Goal: Check status: Check status

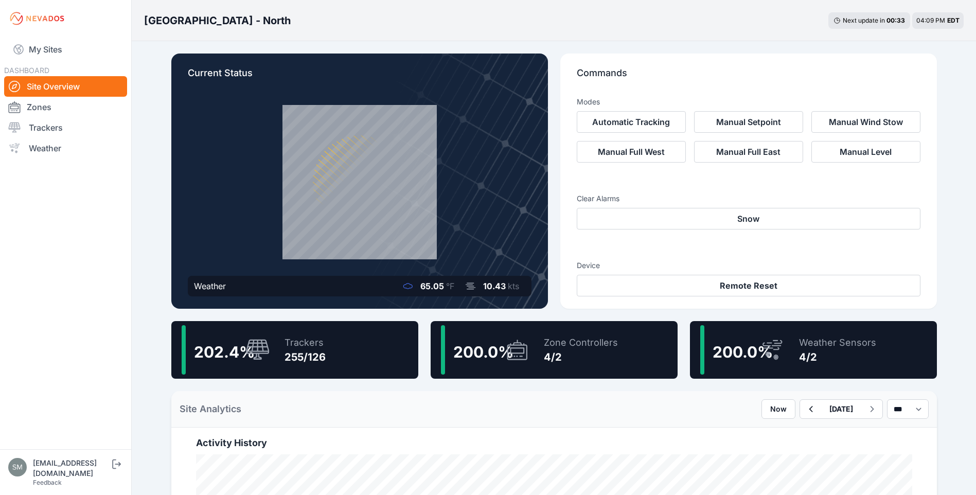
click at [287, 356] on div "255/126" at bounding box center [304, 357] width 41 height 14
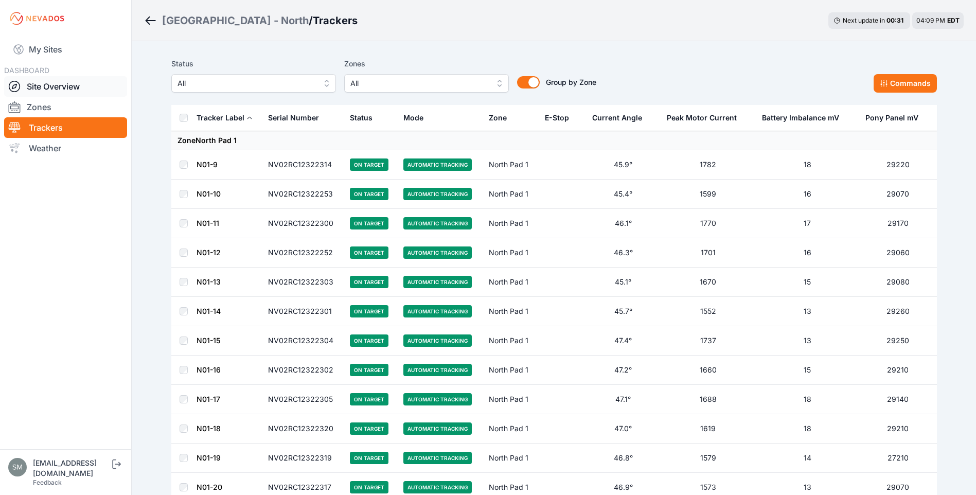
drag, startPoint x: 42, startPoint y: 127, endPoint x: 60, endPoint y: 88, distance: 42.8
click at [42, 127] on link "Trackers" at bounding box center [65, 127] width 123 height 21
click at [43, 84] on link "Site Overview" at bounding box center [65, 86] width 123 height 21
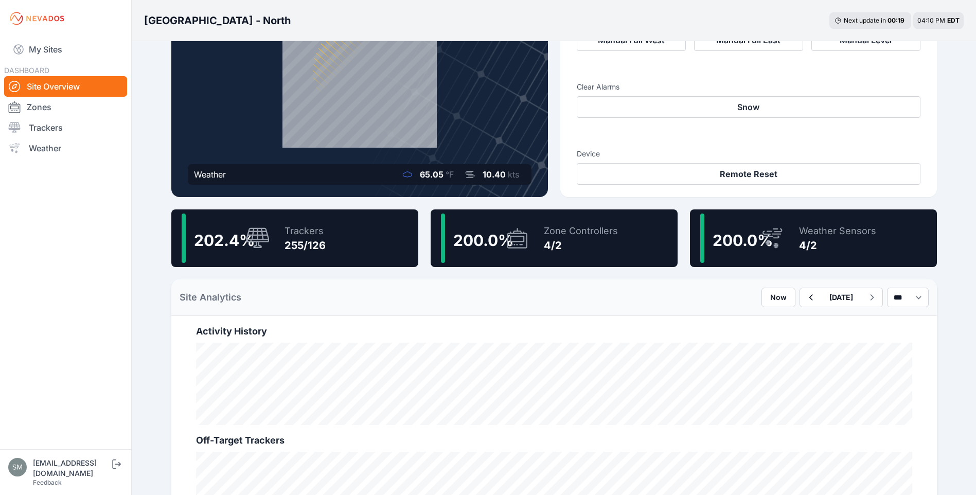
scroll to position [154, 0]
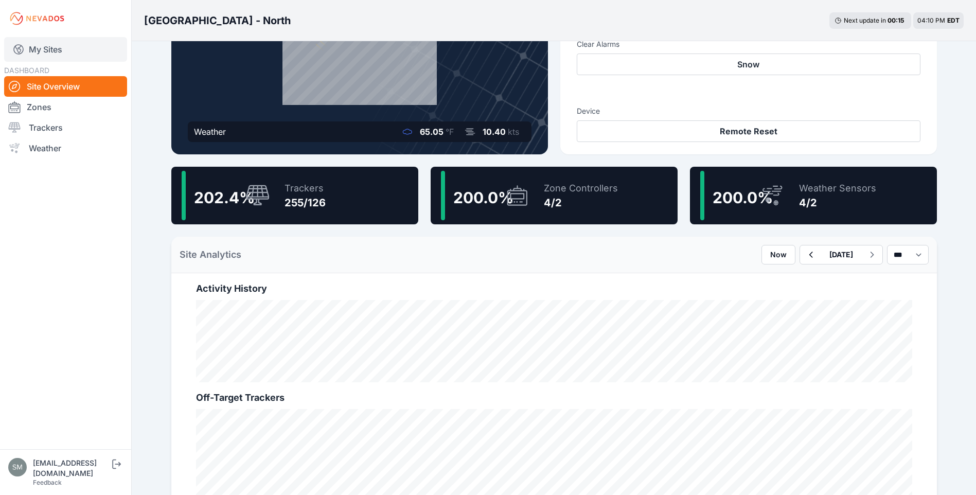
click at [30, 49] on link "My Sites" at bounding box center [65, 49] width 123 height 25
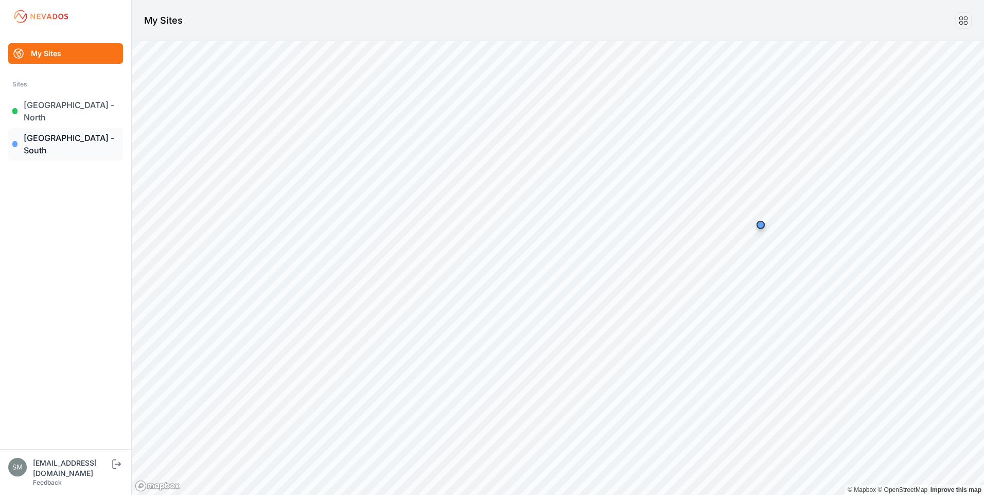
click at [76, 128] on link "[GEOGRAPHIC_DATA] - South" at bounding box center [65, 144] width 115 height 33
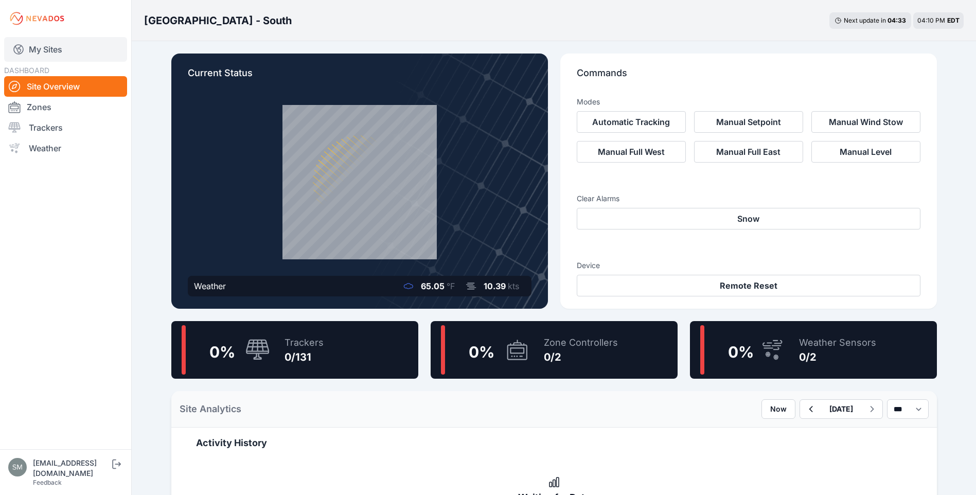
click at [49, 50] on link "My Sites" at bounding box center [65, 49] width 123 height 25
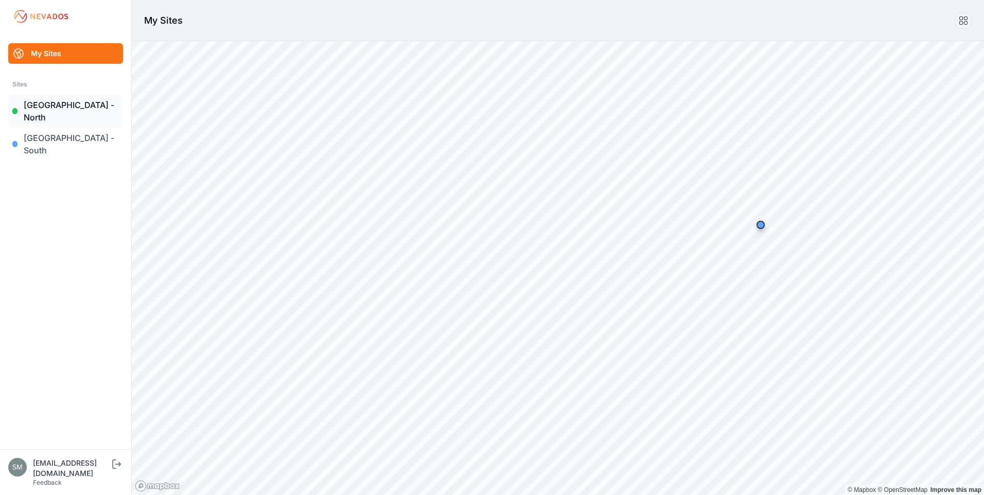
click at [64, 112] on link "[GEOGRAPHIC_DATA] - North" at bounding box center [65, 111] width 115 height 33
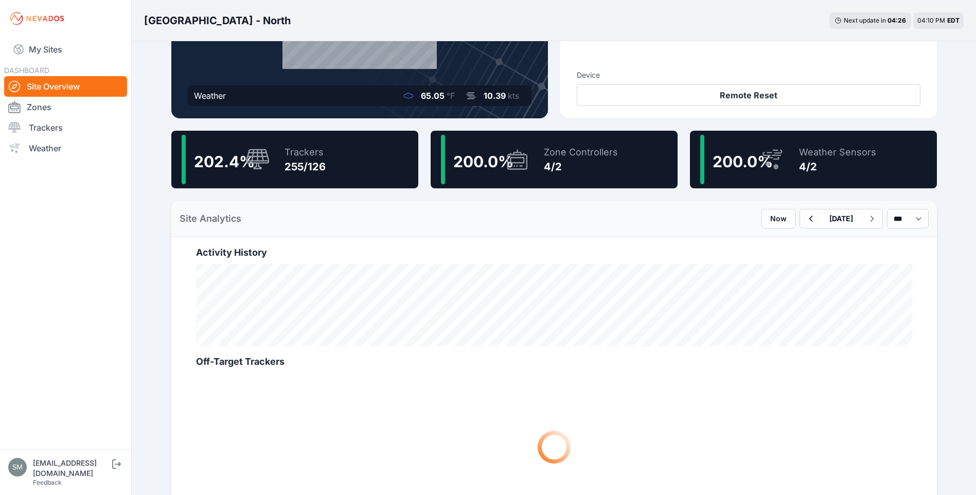
scroll to position [206, 0]
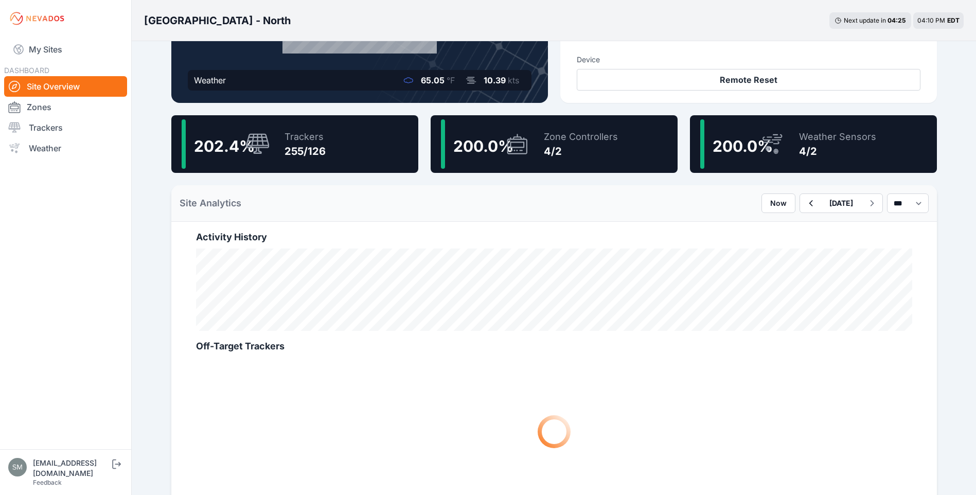
click at [301, 137] on div "Trackers" at bounding box center [304, 137] width 41 height 14
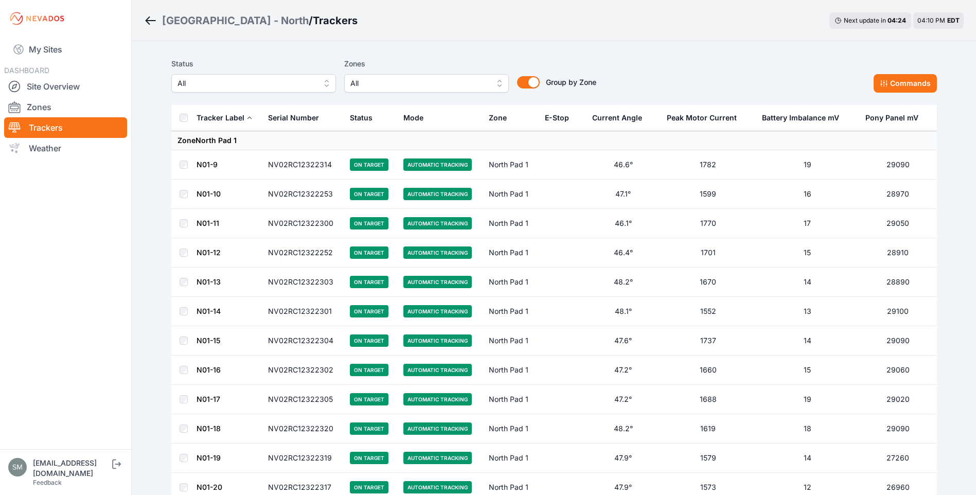
click at [458, 78] on span "All" at bounding box center [419, 83] width 138 height 12
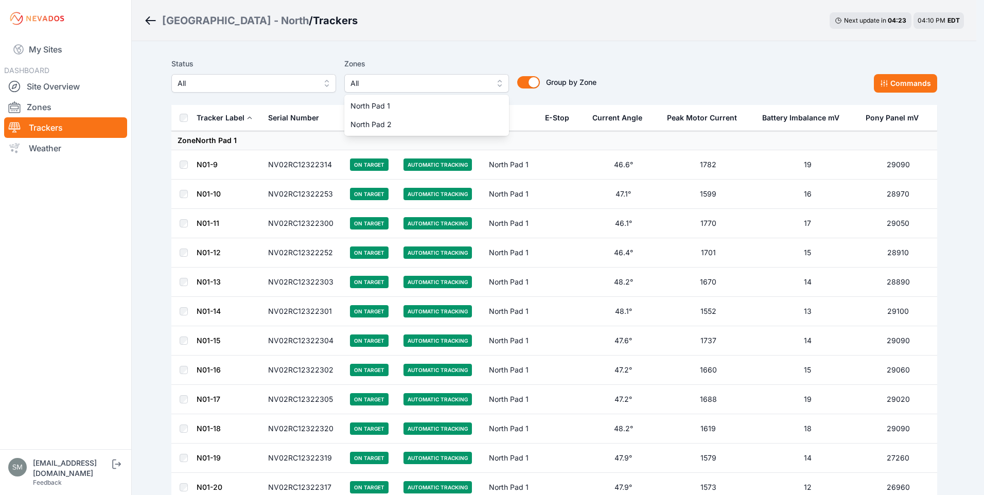
click at [299, 87] on div "Status All Zones All North Pad 1 North Pad 2 Group by Zone Group by Zone" at bounding box center [383, 75] width 425 height 35
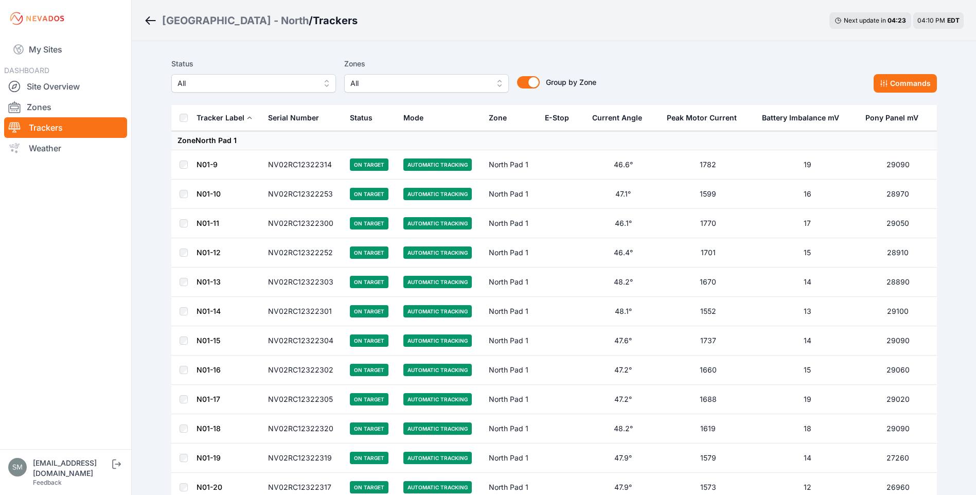
click at [299, 87] on span "All" at bounding box center [246, 83] width 138 height 12
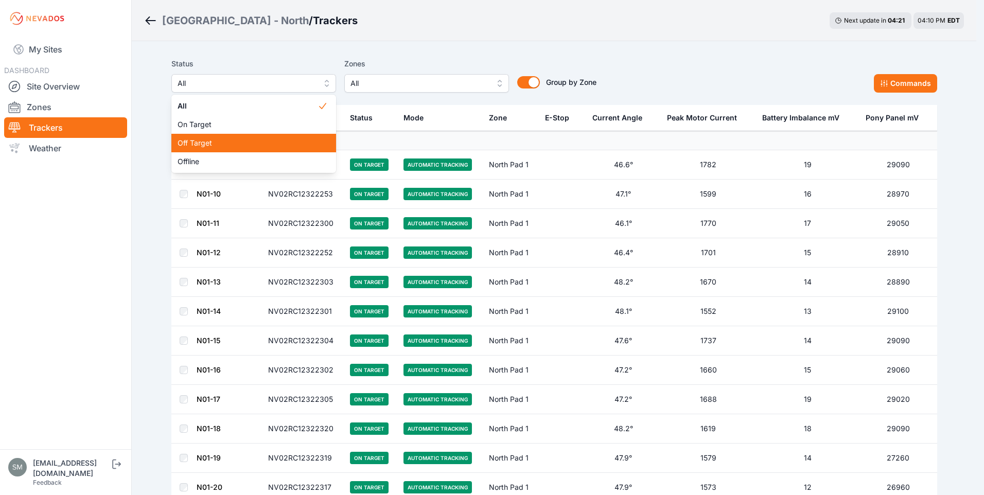
click at [227, 139] on span "Off Target" at bounding box center [247, 143] width 140 height 10
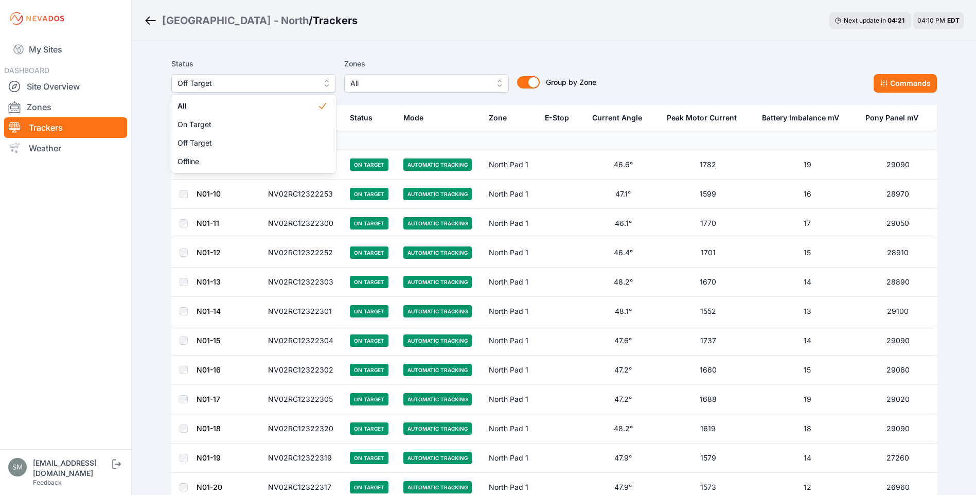
click at [199, 163] on link "N01-9" at bounding box center [207, 164] width 21 height 9
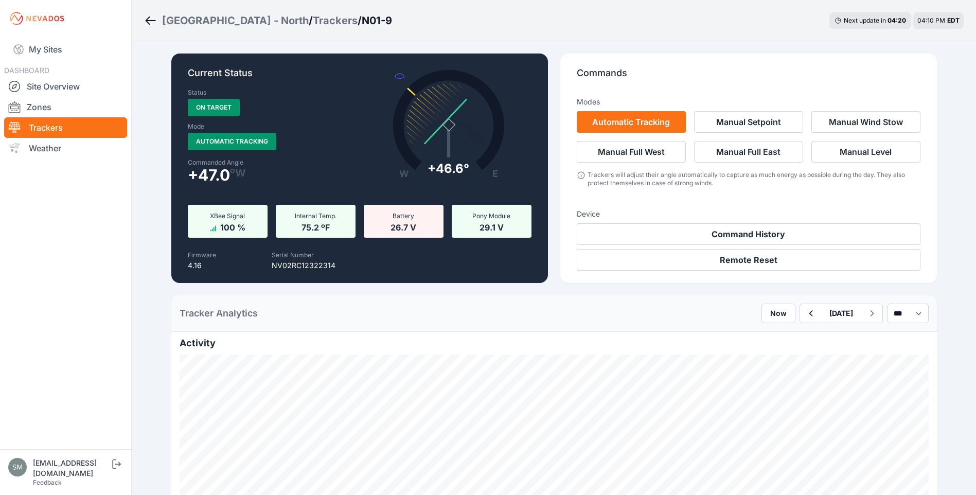
click at [240, 86] on p "Current Status" at bounding box center [360, 77] width 344 height 23
click at [145, 19] on icon "Breadcrumb" at bounding box center [150, 20] width 13 height 12
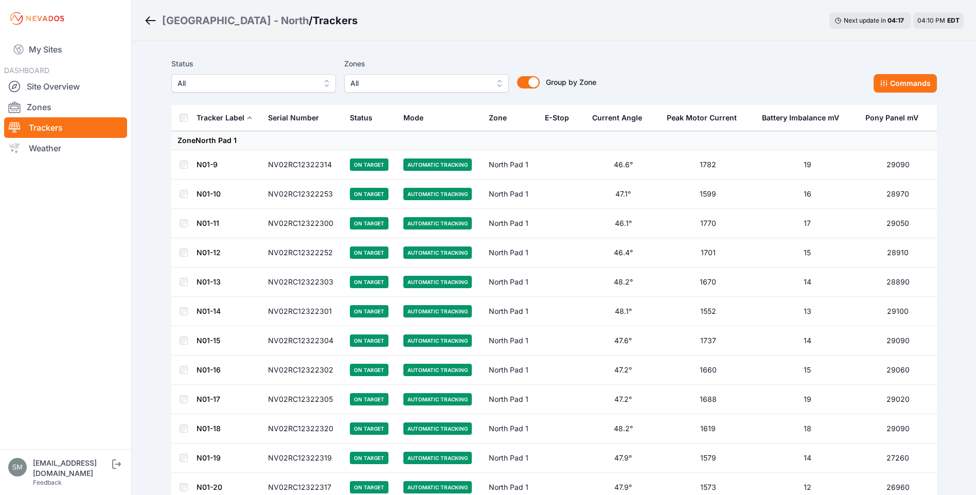
click at [246, 87] on span "All" at bounding box center [246, 83] width 138 height 12
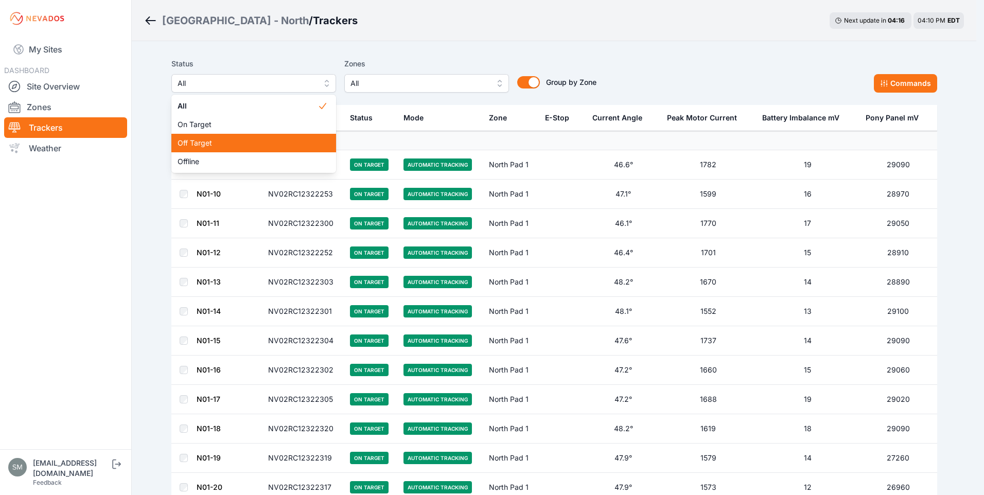
click at [193, 142] on span "Off Target" at bounding box center [247, 143] width 140 height 10
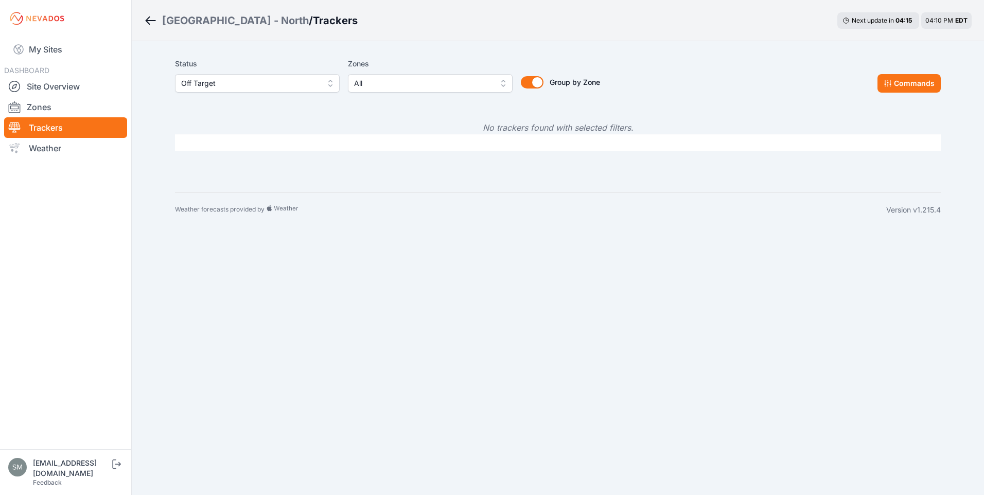
click at [276, 85] on span "Off Target" at bounding box center [250, 83] width 138 height 12
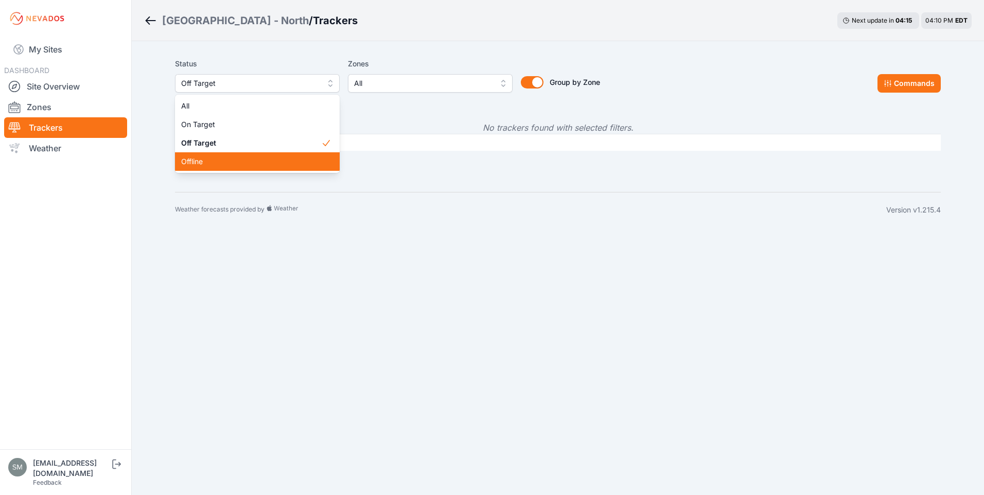
click at [215, 159] on span "Offline" at bounding box center [251, 161] width 140 height 10
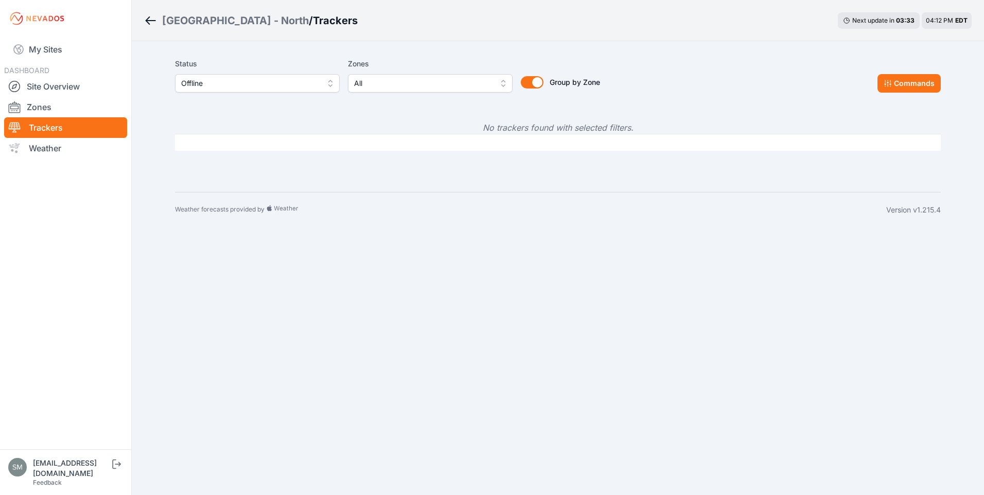
click at [152, 23] on icon "Breadcrumb" at bounding box center [150, 20] width 13 height 12
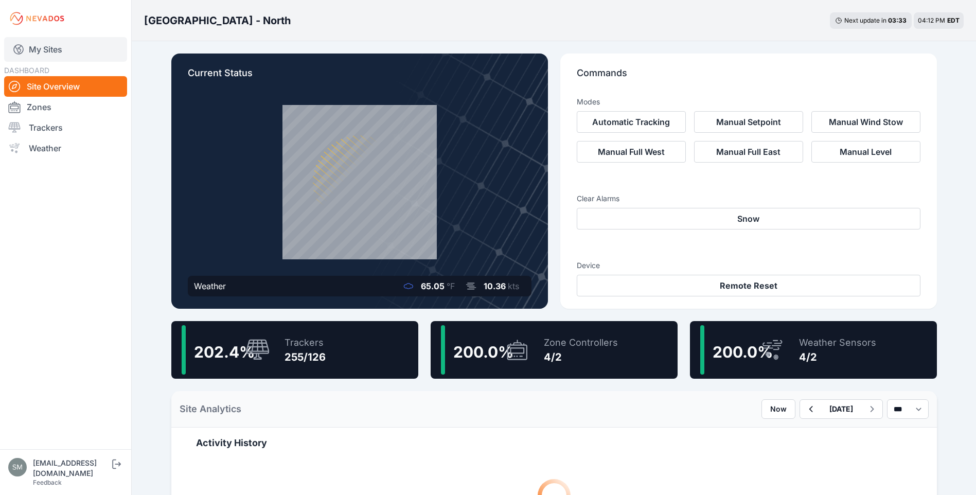
click at [46, 49] on link "My Sites" at bounding box center [65, 49] width 123 height 25
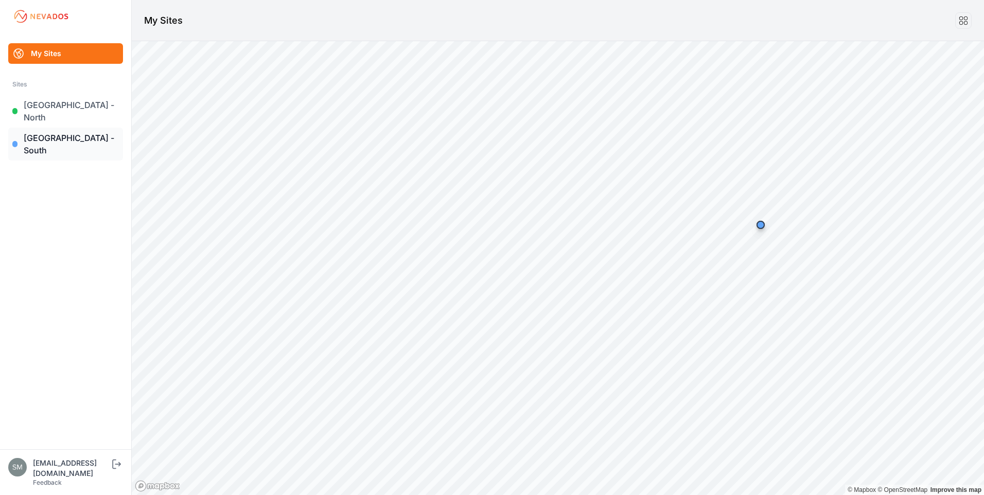
click at [64, 128] on link "[GEOGRAPHIC_DATA] - South" at bounding box center [65, 144] width 115 height 33
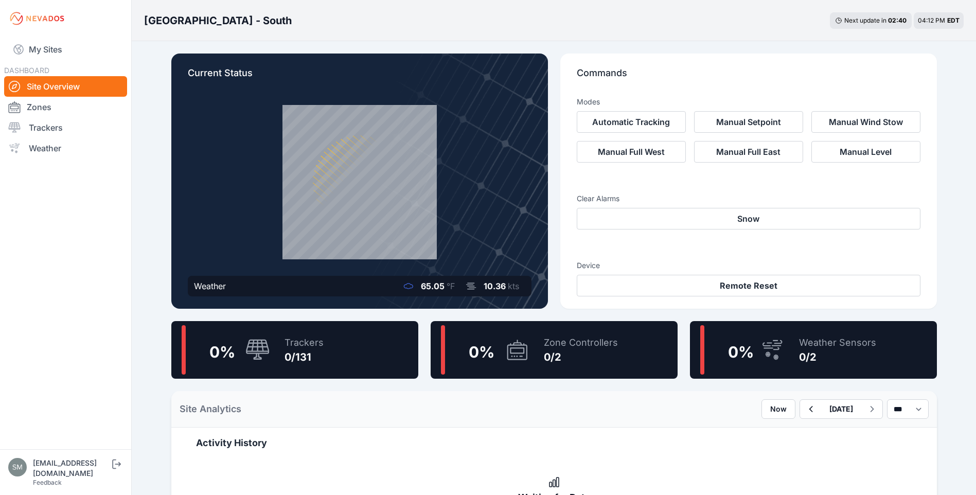
click at [297, 353] on div "0/131" at bounding box center [303, 357] width 39 height 14
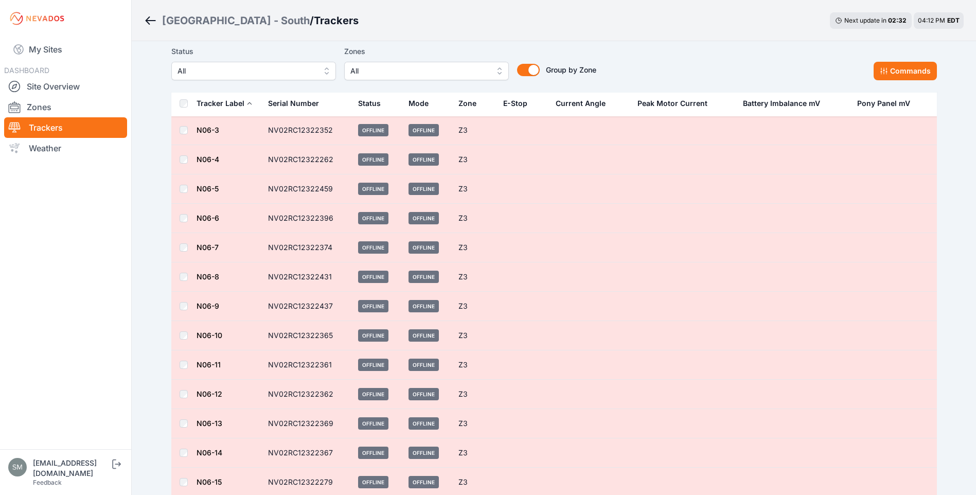
scroll to position [69, 0]
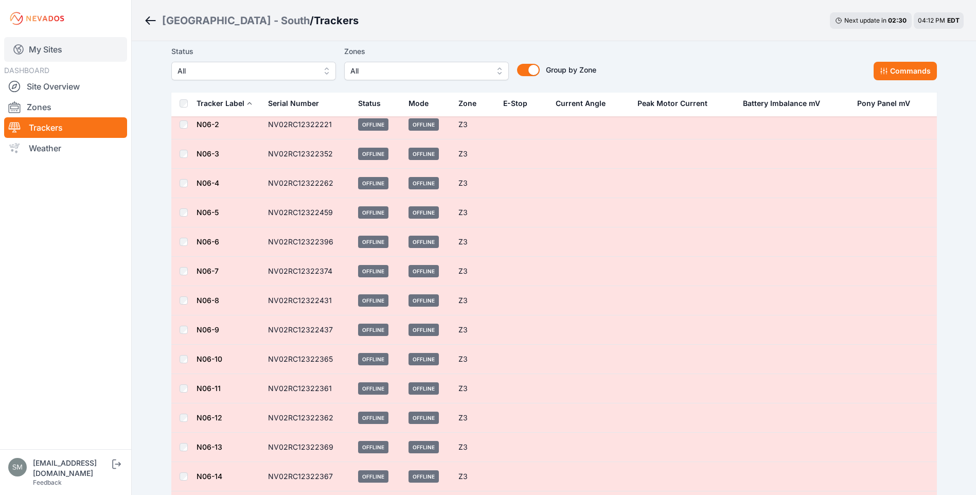
click at [37, 45] on link "My Sites" at bounding box center [65, 49] width 123 height 25
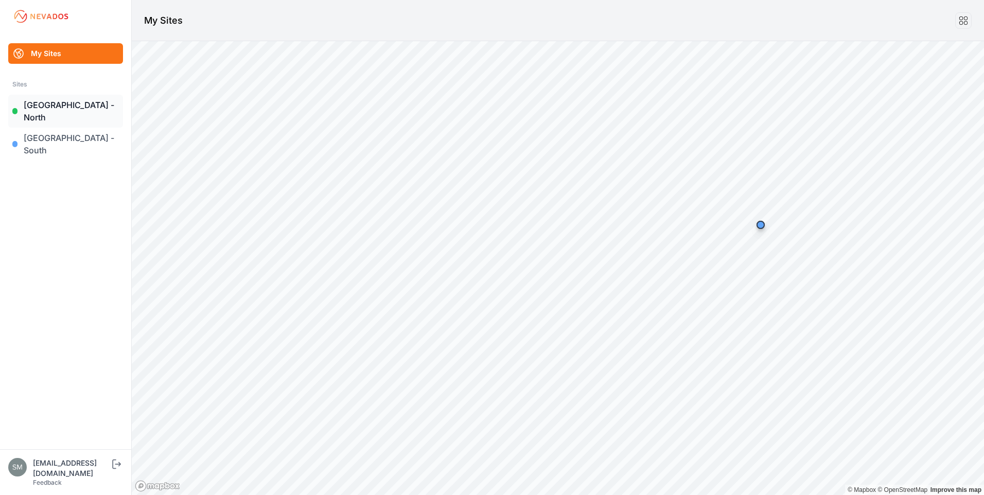
click at [51, 109] on link "[GEOGRAPHIC_DATA] - North" at bounding box center [65, 111] width 115 height 33
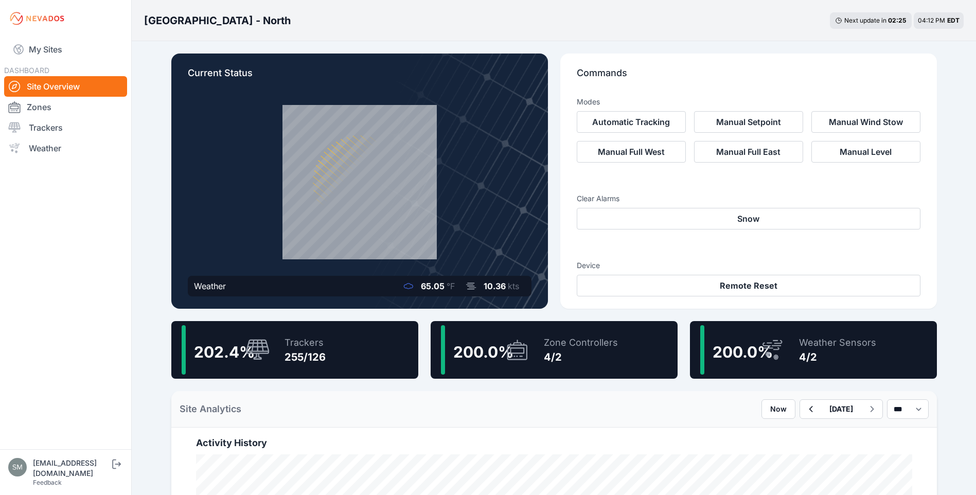
scroll to position [154, 0]
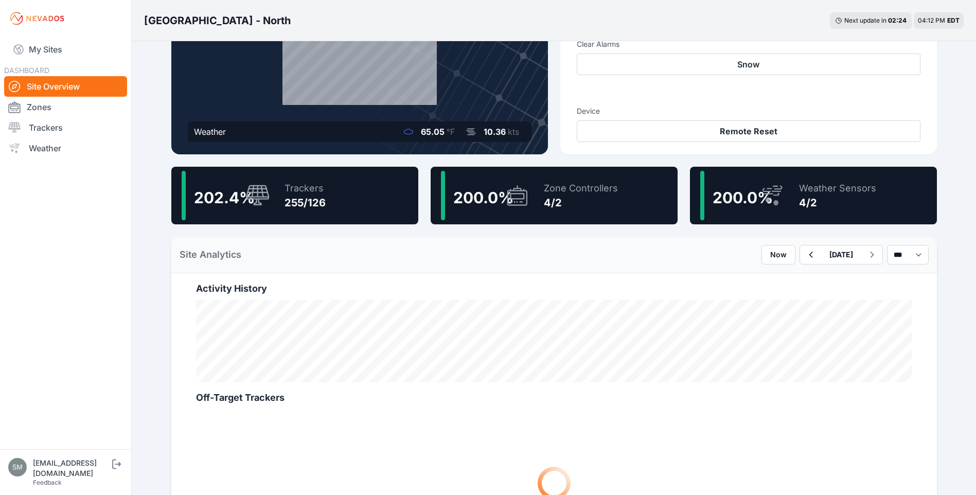
click at [319, 205] on div "255/126" at bounding box center [304, 202] width 41 height 14
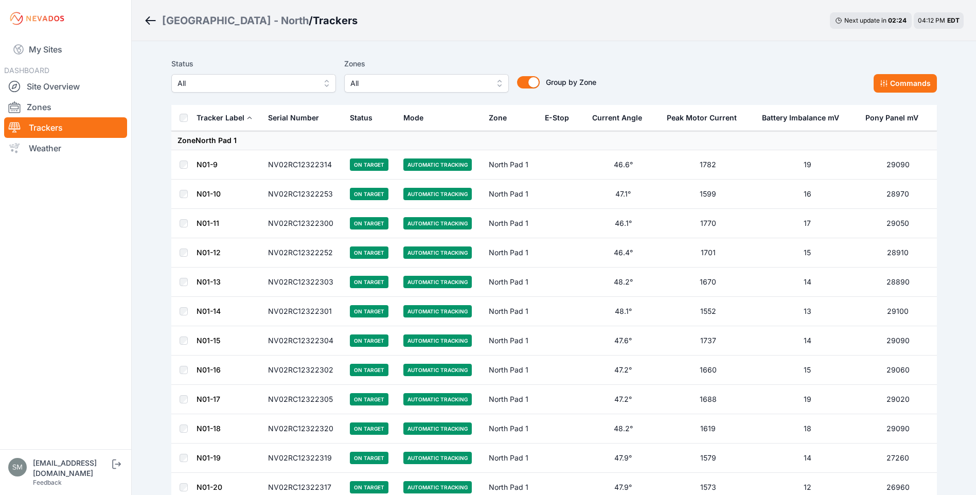
click at [425, 81] on span "All" at bounding box center [419, 83] width 138 height 12
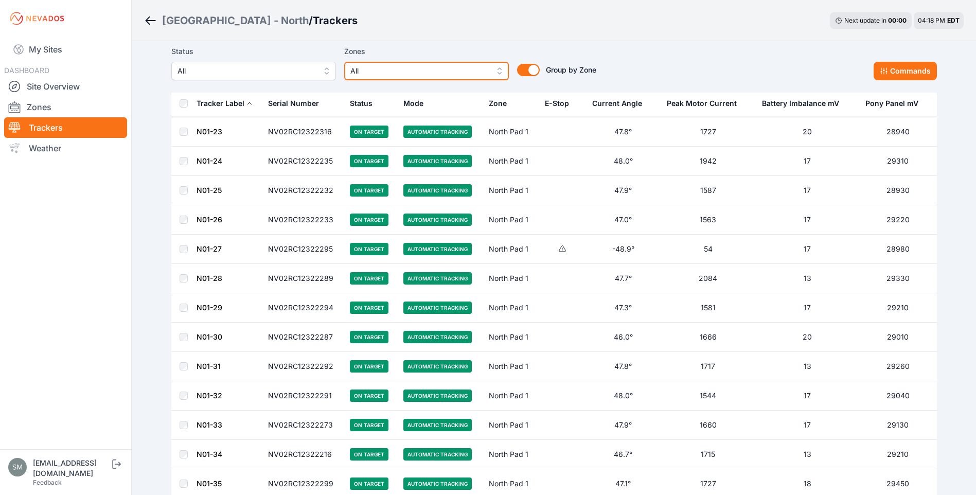
scroll to position [437, 0]
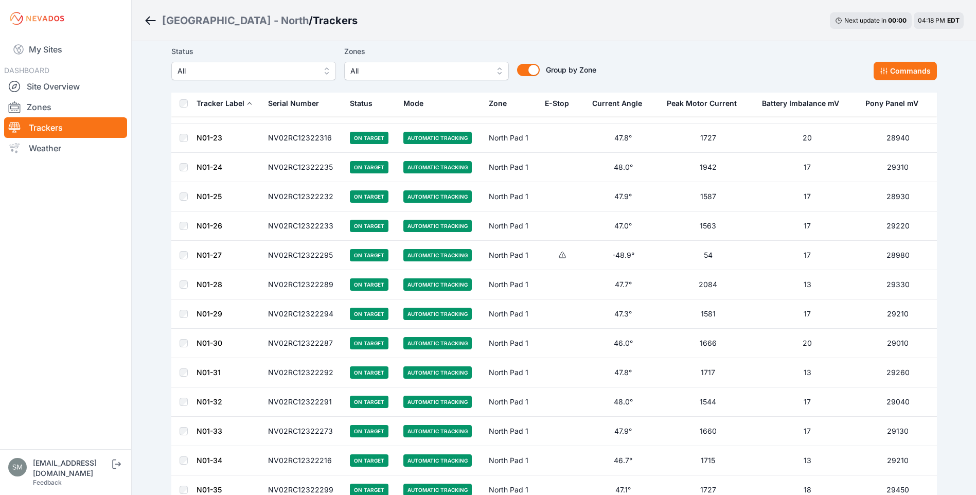
click at [217, 101] on div "Tracker Label" at bounding box center [221, 103] width 48 height 10
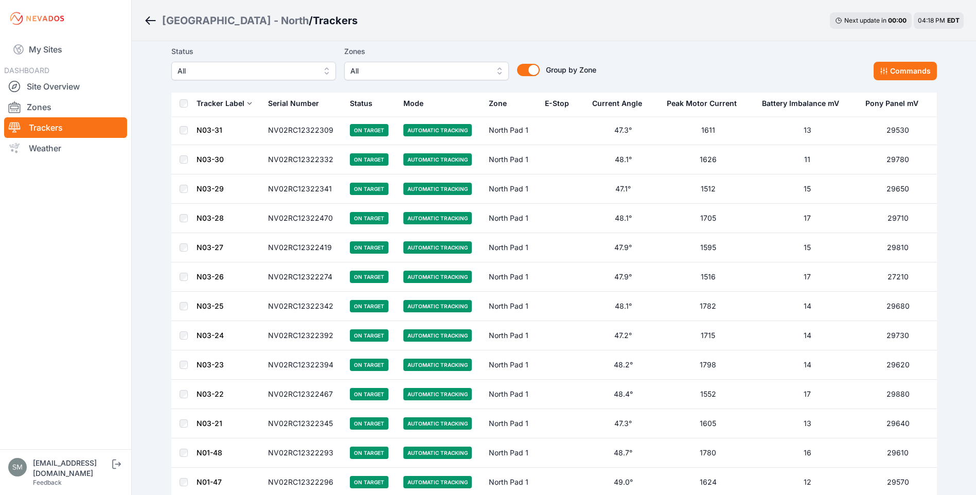
scroll to position [1295, 0]
